Goal: Task Accomplishment & Management: Manage account settings

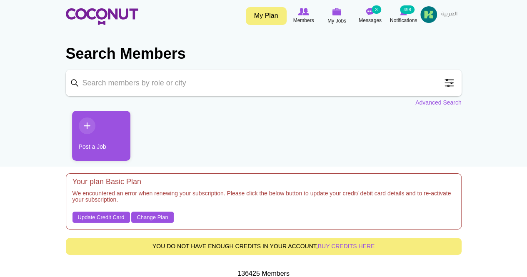
click at [178, 132] on ul "Post a Job" at bounding box center [264, 139] width 396 height 56
click at [102, 221] on link "Update Credit Card" at bounding box center [100, 218] width 57 height 12
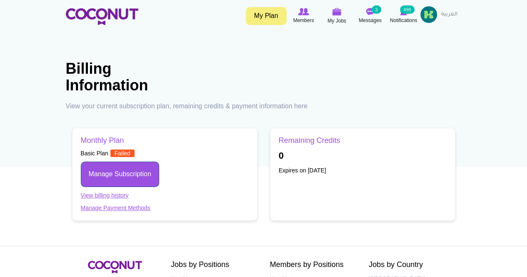
click at [117, 171] on link "Manage Subscription" at bounding box center [120, 174] width 78 height 25
